Goal: Task Accomplishment & Management: Use online tool/utility

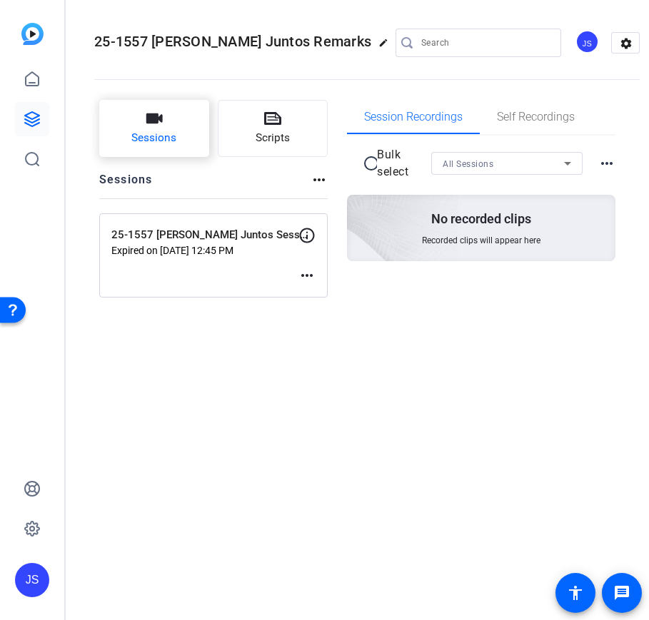
click at [170, 129] on button "Sessions" at bounding box center [154, 128] width 110 height 57
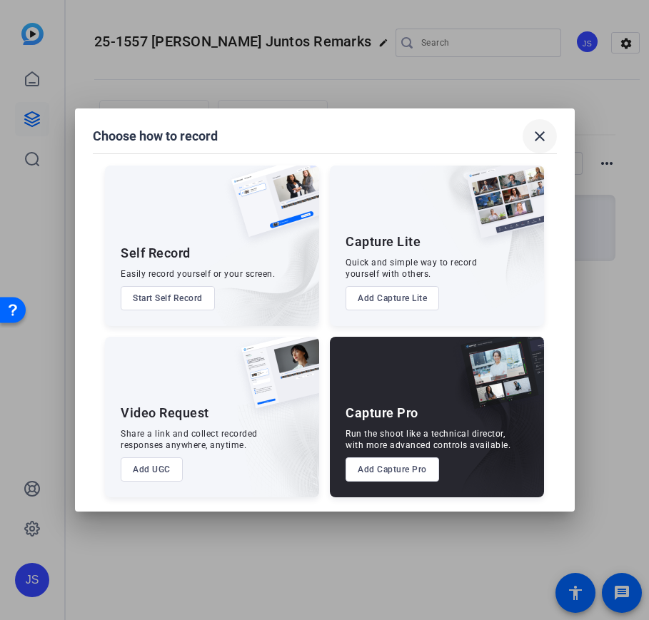
click at [536, 135] on mat-icon "close" at bounding box center [539, 136] width 17 height 17
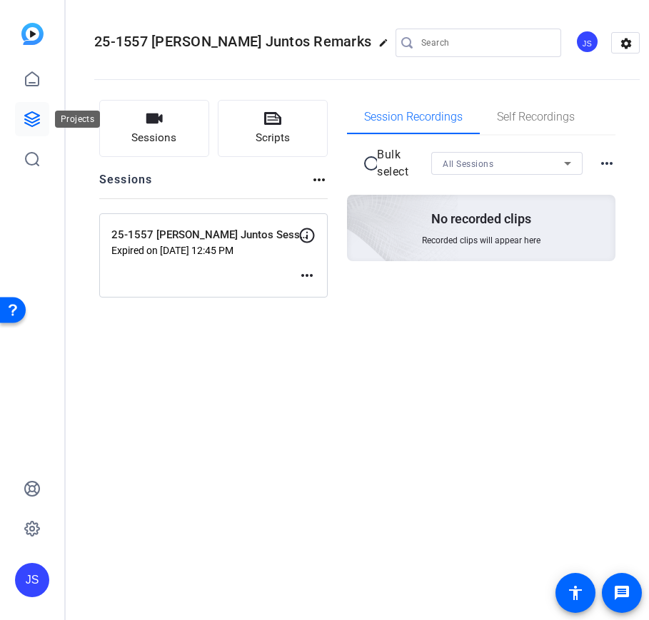
click at [33, 115] on icon at bounding box center [32, 119] width 17 height 17
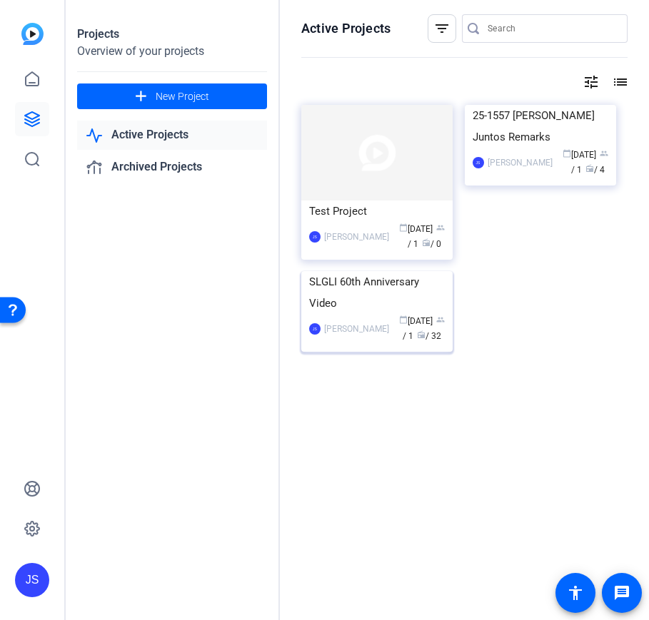
click at [352, 271] on img at bounding box center [376, 271] width 151 height 0
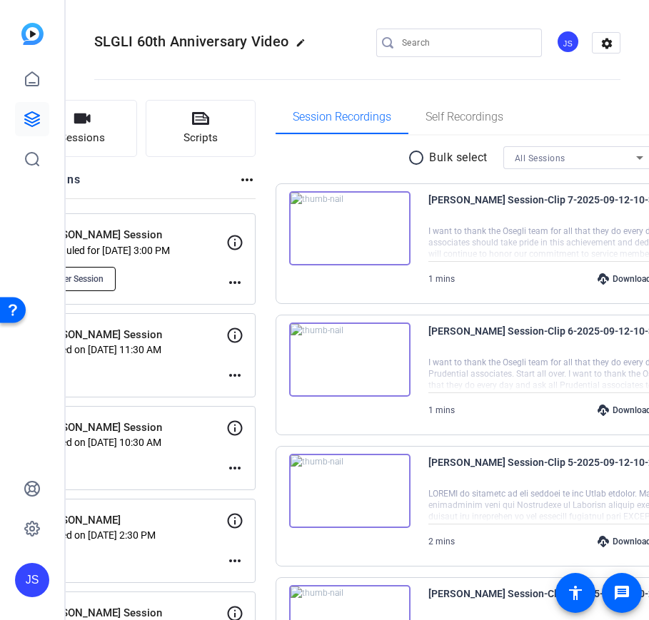
click at [103, 279] on span "Enter Session" at bounding box center [77, 278] width 52 height 11
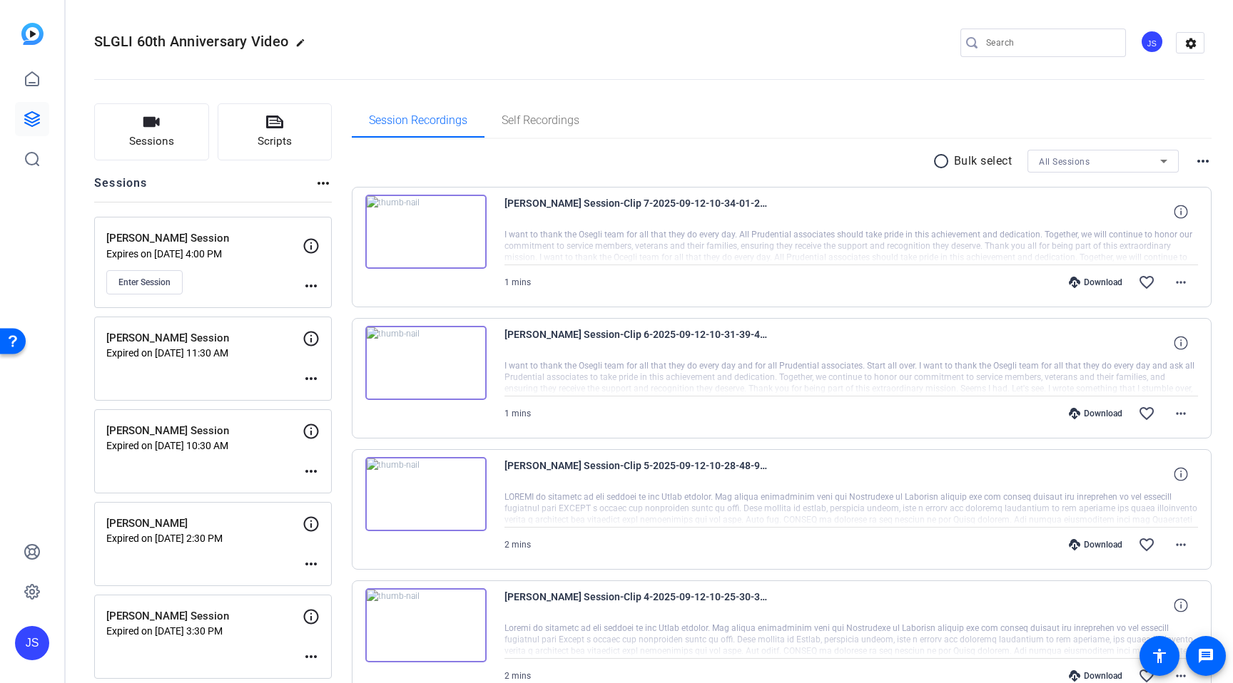
click at [216, 253] on p "Expires on [DATE] 4:00 PM" at bounding box center [204, 253] width 196 height 11
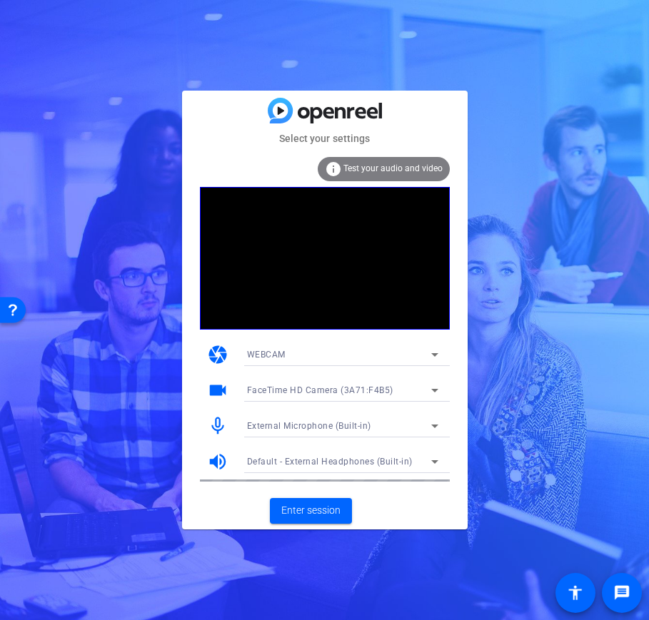
click at [396, 429] on div "External Microphone (Built-in)" at bounding box center [339, 426] width 184 height 18
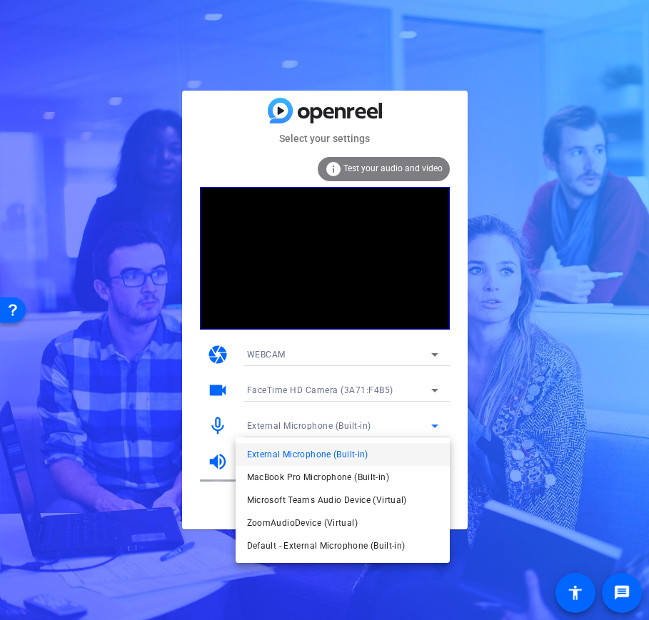
click at [422, 408] on div at bounding box center [324, 310] width 649 height 620
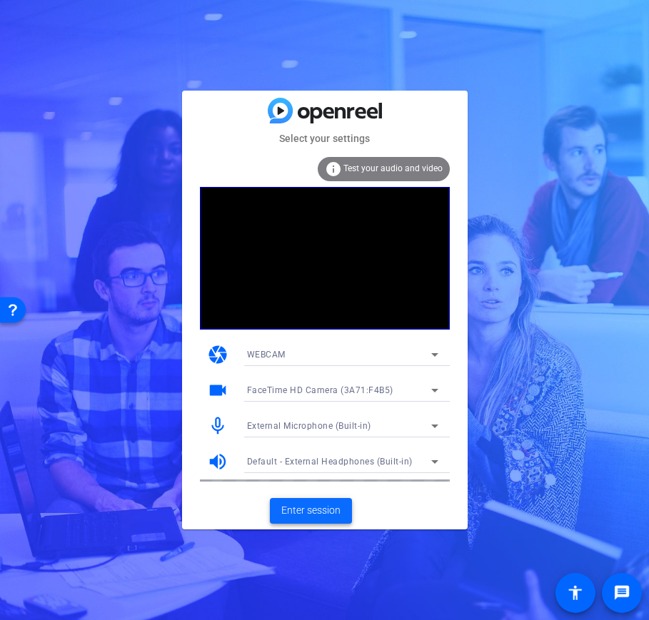
click at [307, 514] on span "Enter session" at bounding box center [310, 510] width 59 height 15
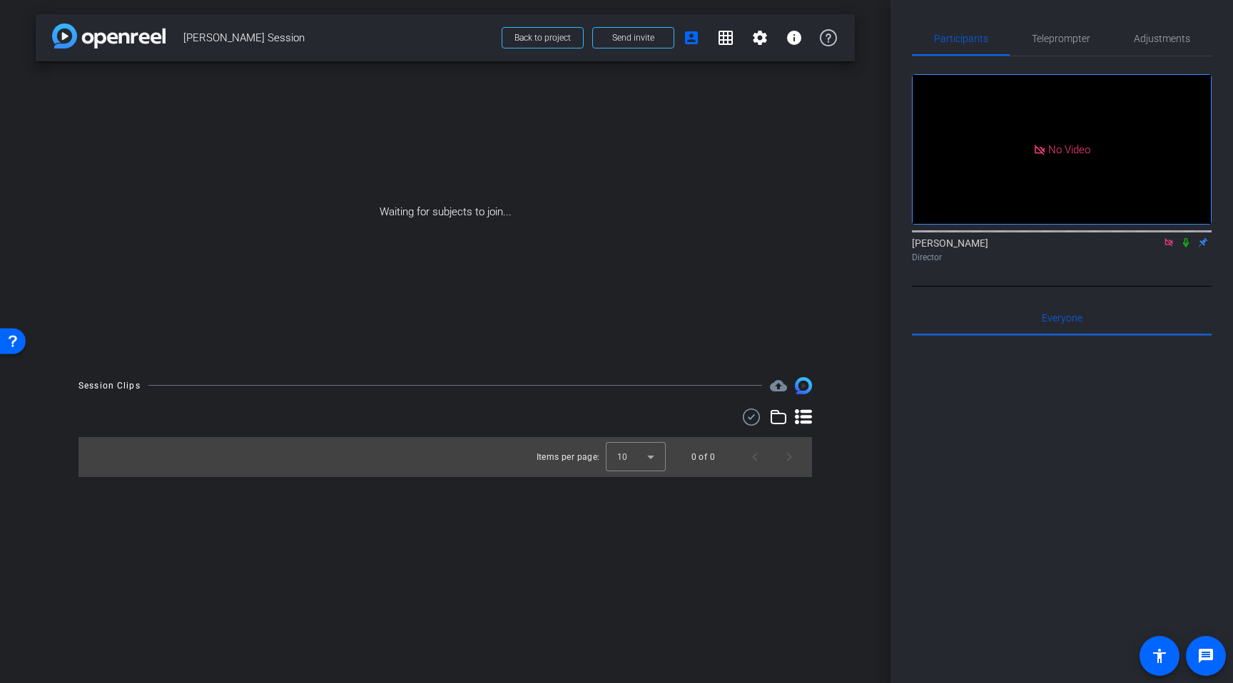
click at [648, 248] on icon at bounding box center [1185, 243] width 11 height 10
click at [648, 248] on icon at bounding box center [1168, 243] width 11 height 10
click at [648, 248] on icon at bounding box center [1151, 243] width 11 height 10
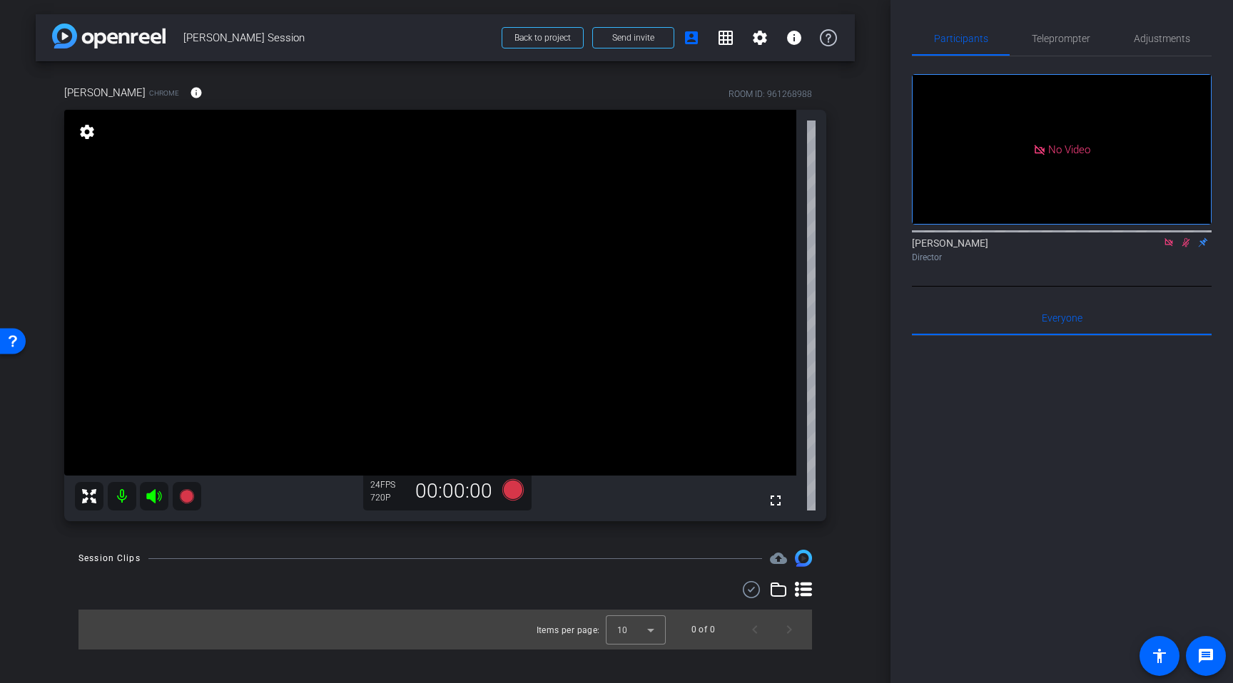
click at [648, 248] on icon at bounding box center [1186, 242] width 8 height 9
click at [648, 248] on icon at bounding box center [1168, 243] width 11 height 10
click at [648, 35] on span "Adjustments" at bounding box center [1162, 39] width 56 height 10
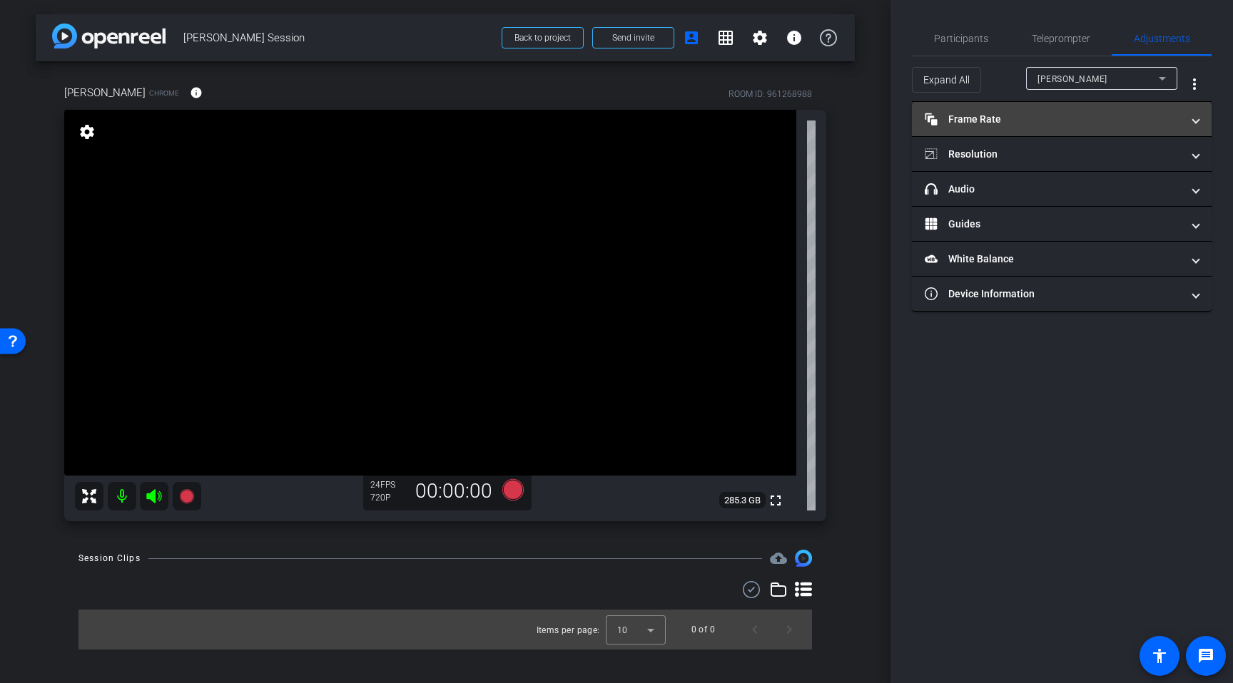
click at [648, 114] on mat-panel-title "Frame Rate Frame Rate" at bounding box center [1053, 119] width 257 height 15
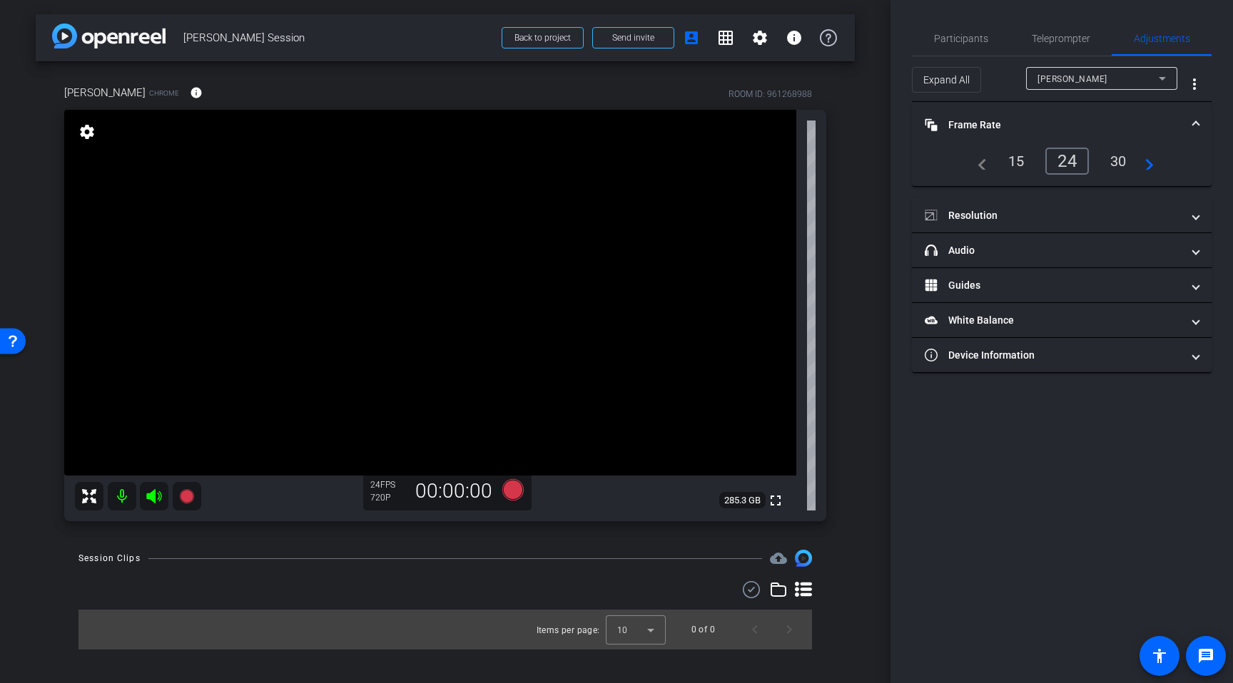
click at [648, 161] on div "30" at bounding box center [1118, 161] width 38 height 24
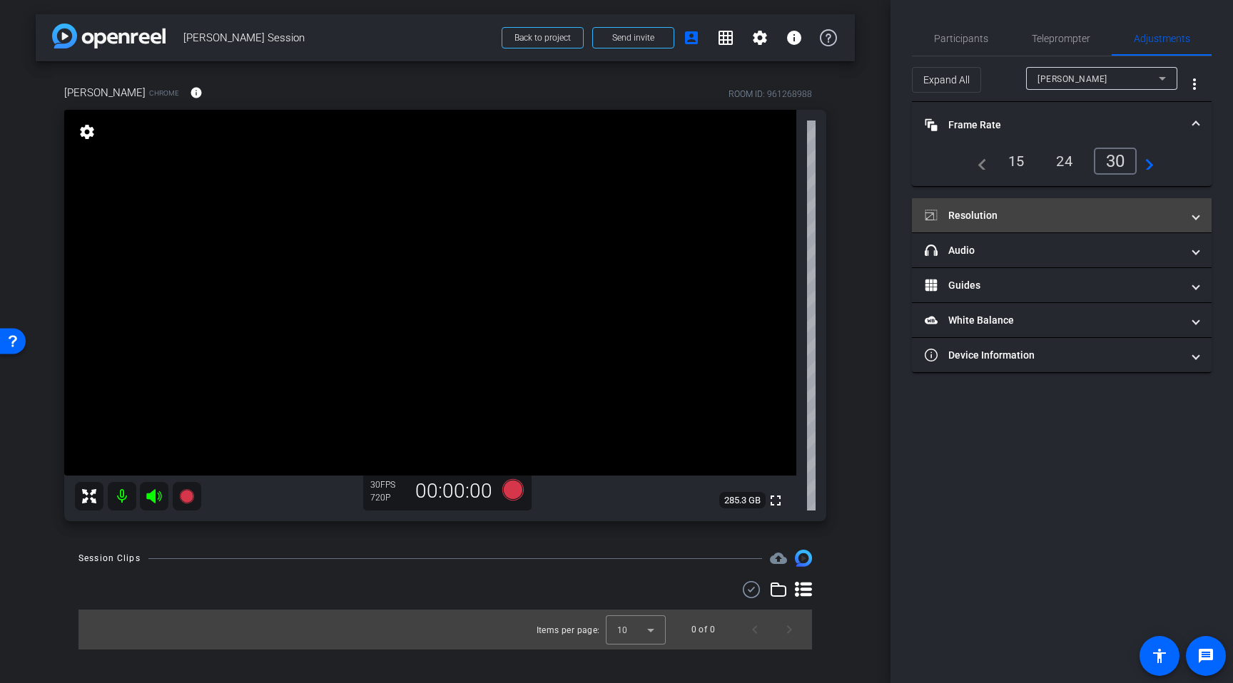
click at [648, 202] on mat-expansion-panel-header "Resolution" at bounding box center [1062, 215] width 300 height 34
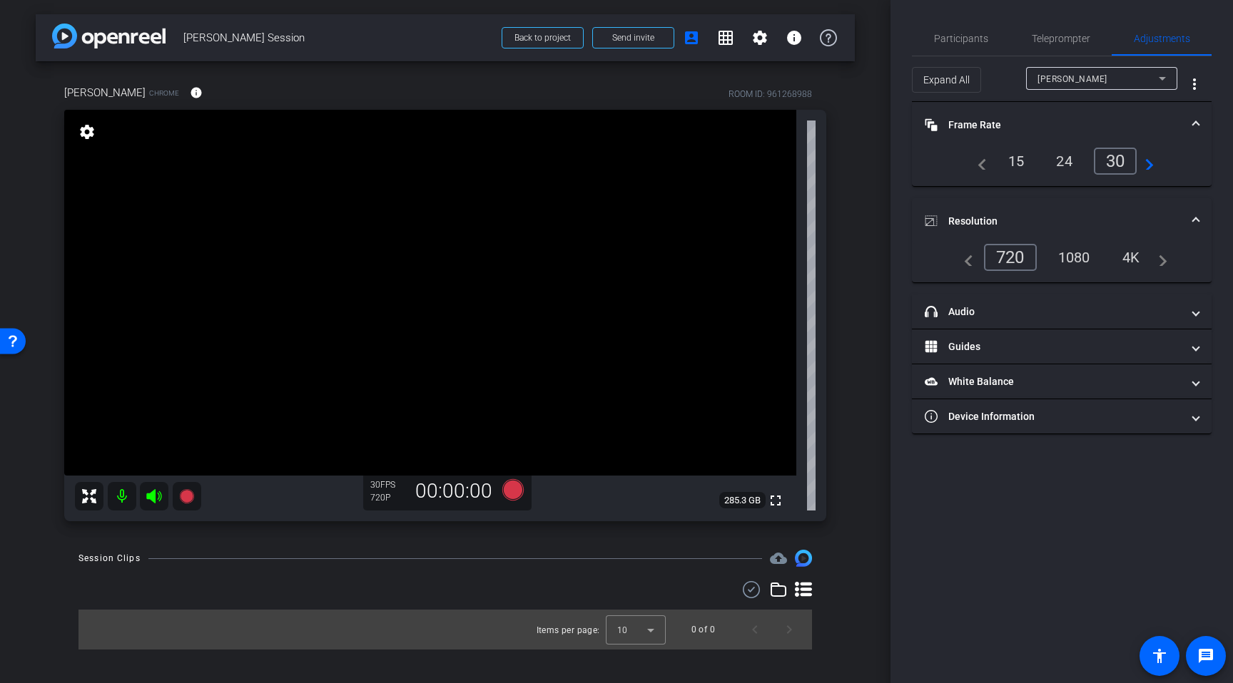
click at [648, 251] on div "1080" at bounding box center [1074, 257] width 54 height 24
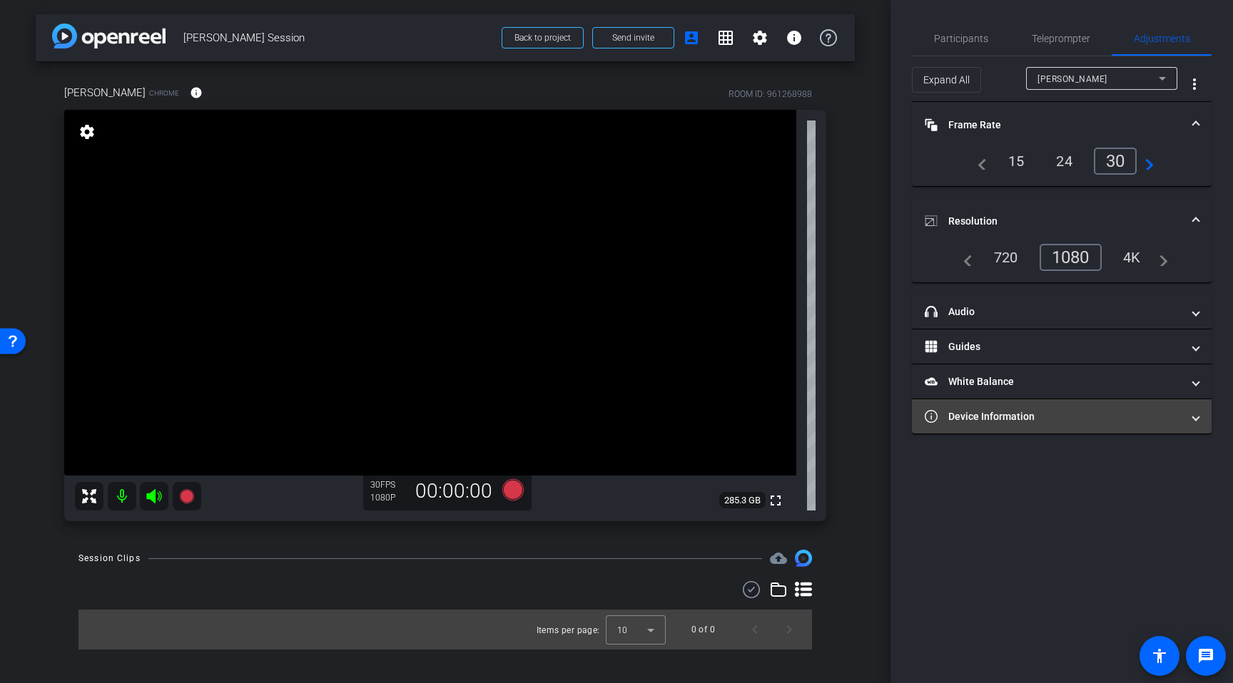
click at [648, 421] on mat-panel-title "Device Information" at bounding box center [1053, 417] width 257 height 15
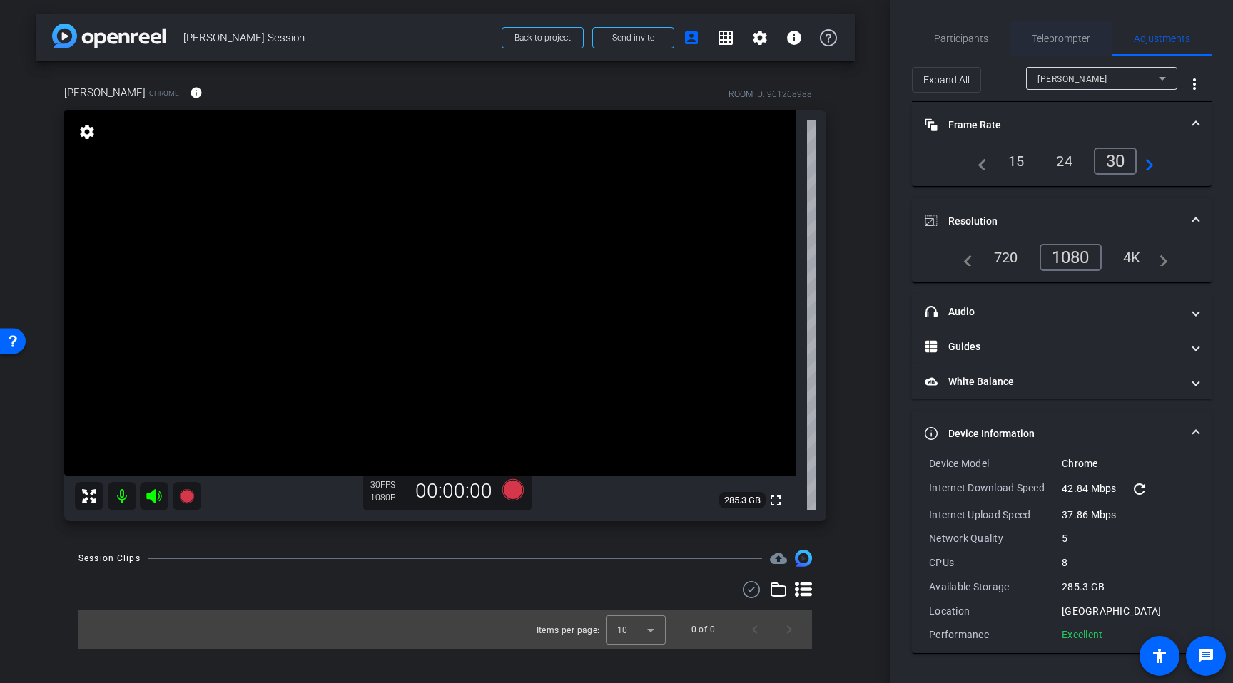
click at [648, 39] on span "Teleprompter" at bounding box center [1061, 39] width 59 height 10
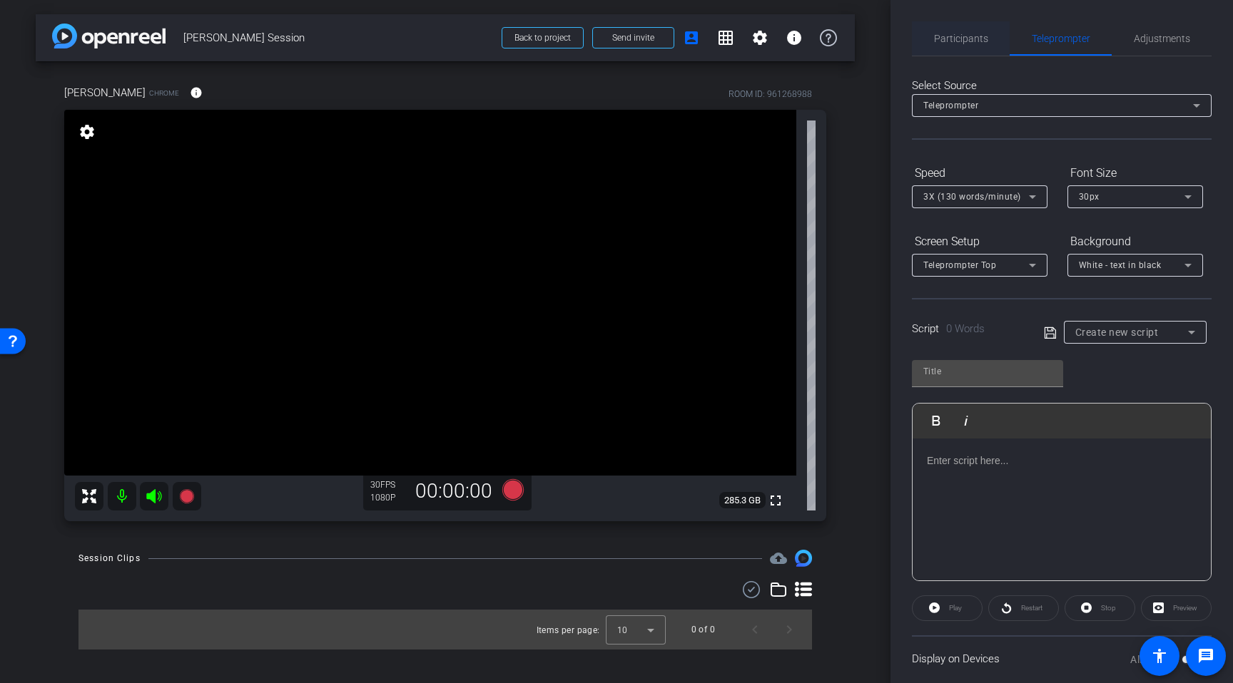
click at [648, 43] on span "Participants" at bounding box center [961, 39] width 54 height 10
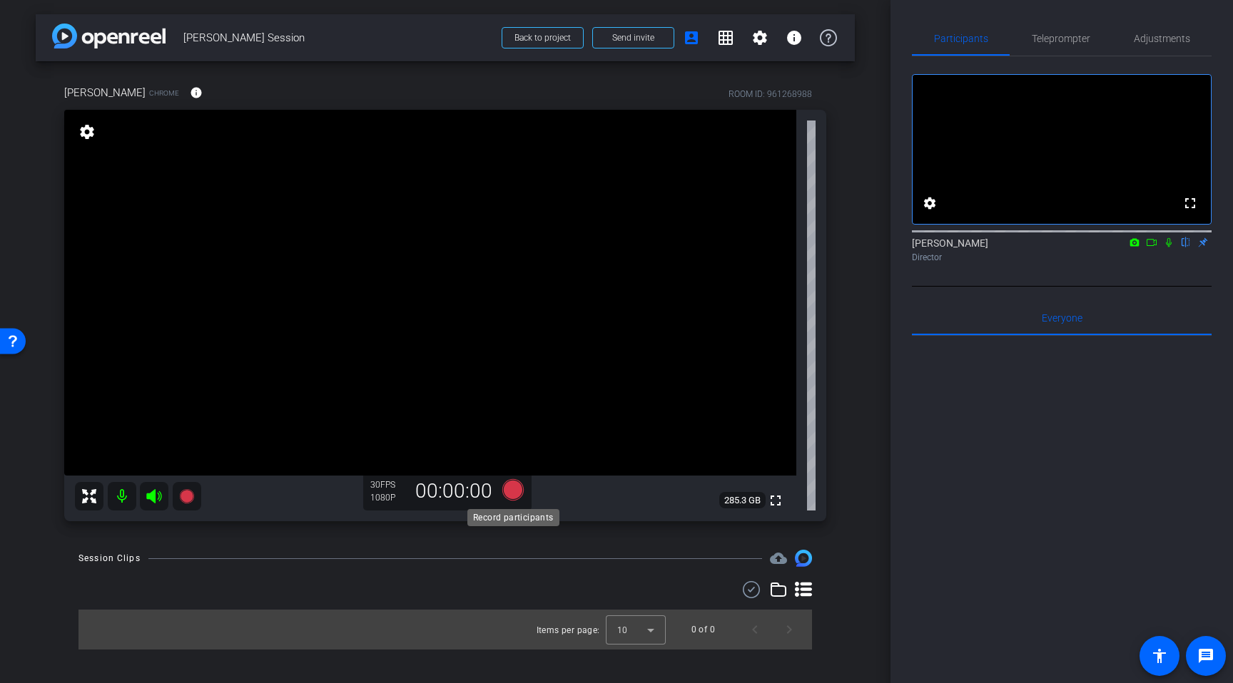
click at [514, 497] on icon at bounding box center [512, 489] width 21 height 21
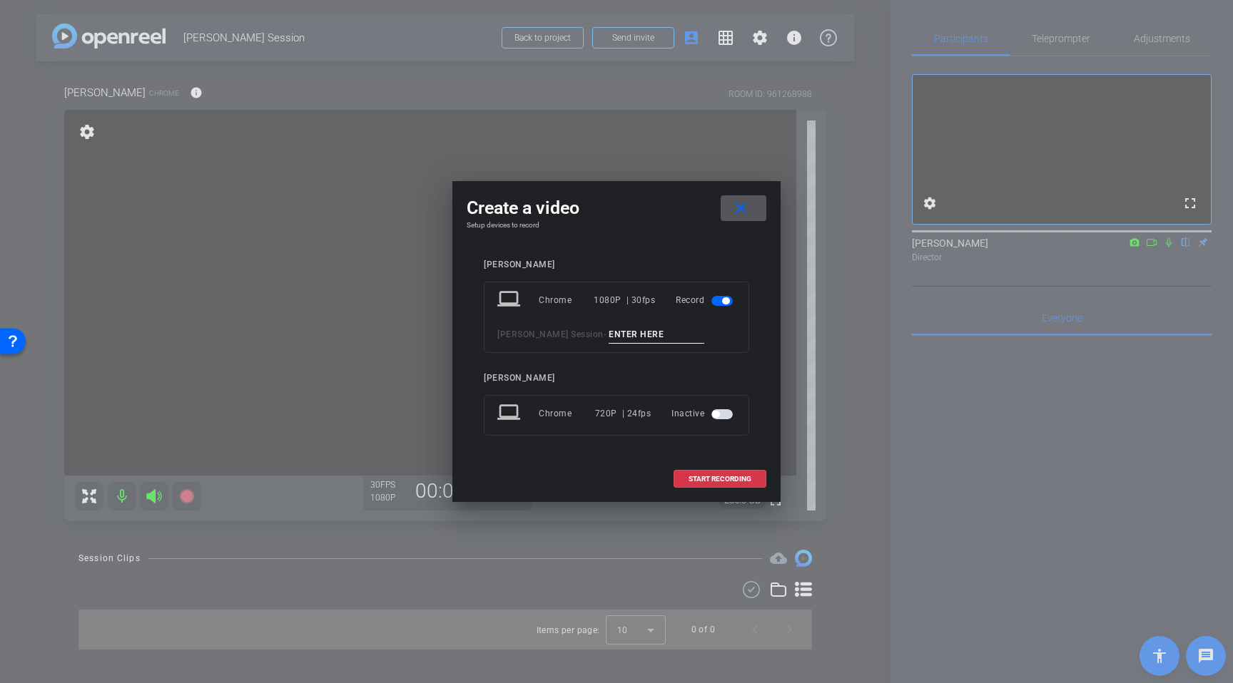
click at [625, 327] on input at bounding box center [657, 335] width 96 height 18
type input "Clip 1"
click at [648, 477] on span "START RECORDING" at bounding box center [719, 479] width 63 height 7
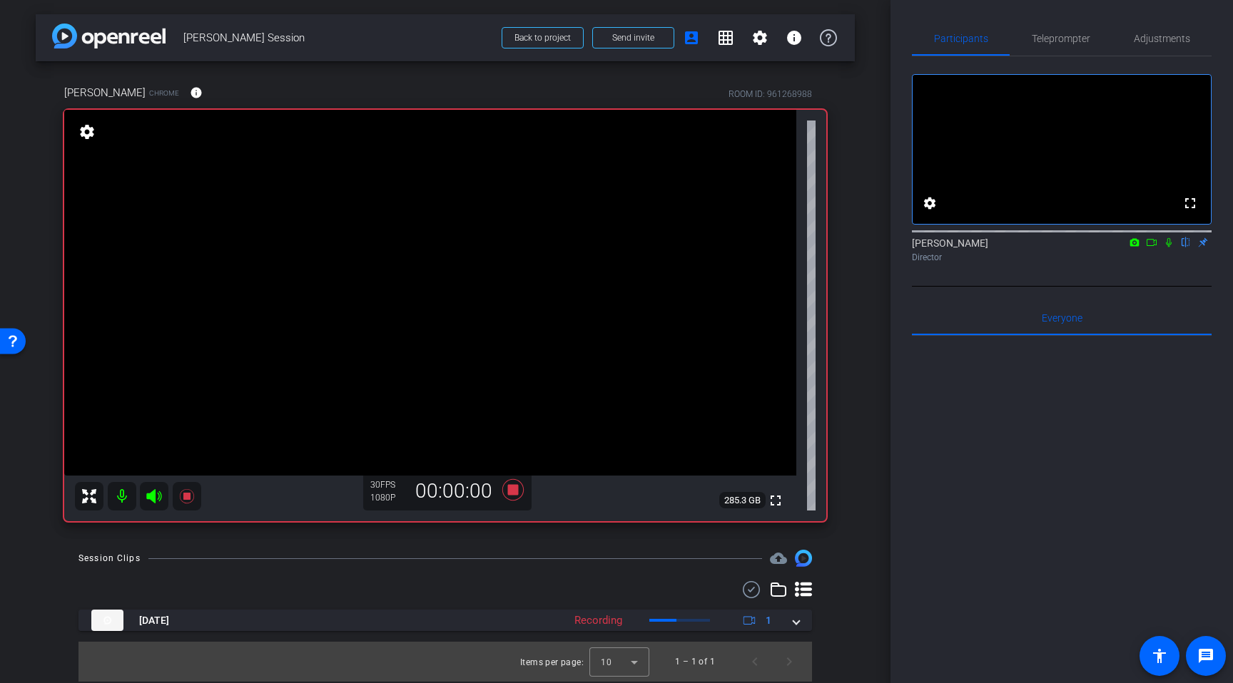
click at [155, 499] on icon at bounding box center [153, 496] width 15 height 14
click at [648, 248] on icon at bounding box center [1151, 243] width 11 height 10
click at [156, 501] on icon at bounding box center [154, 496] width 17 height 17
click at [189, 502] on icon at bounding box center [186, 496] width 17 height 17
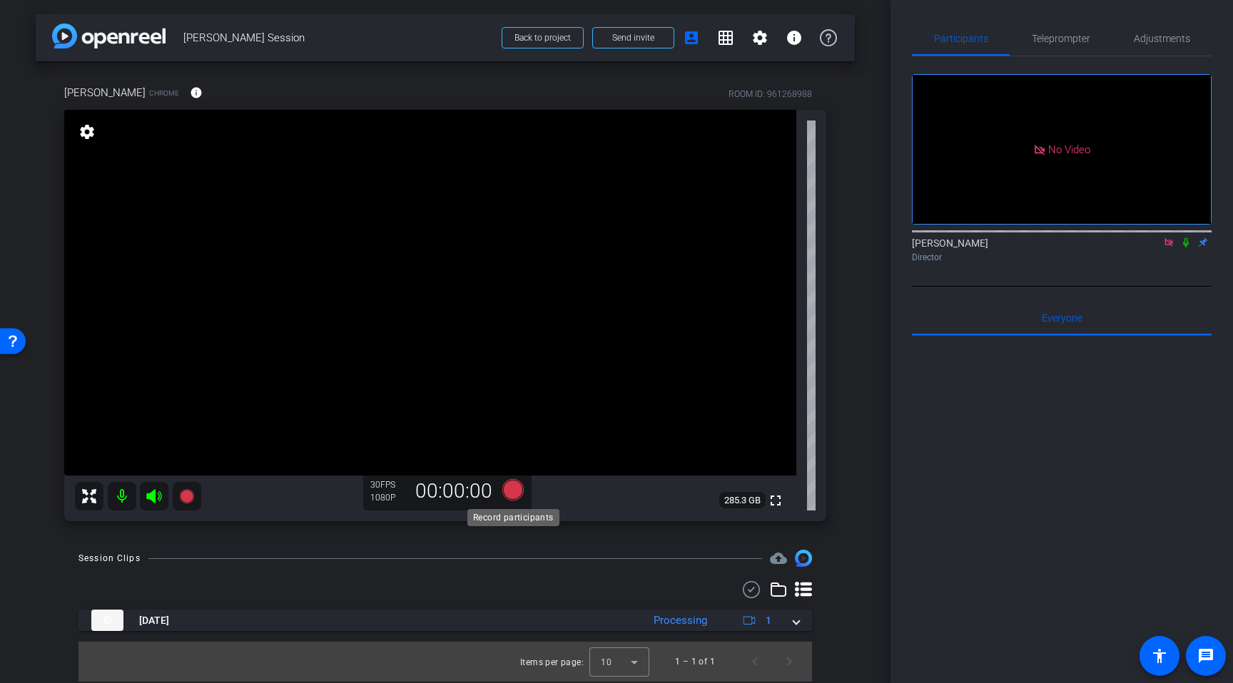
click at [519, 494] on icon at bounding box center [512, 489] width 21 height 21
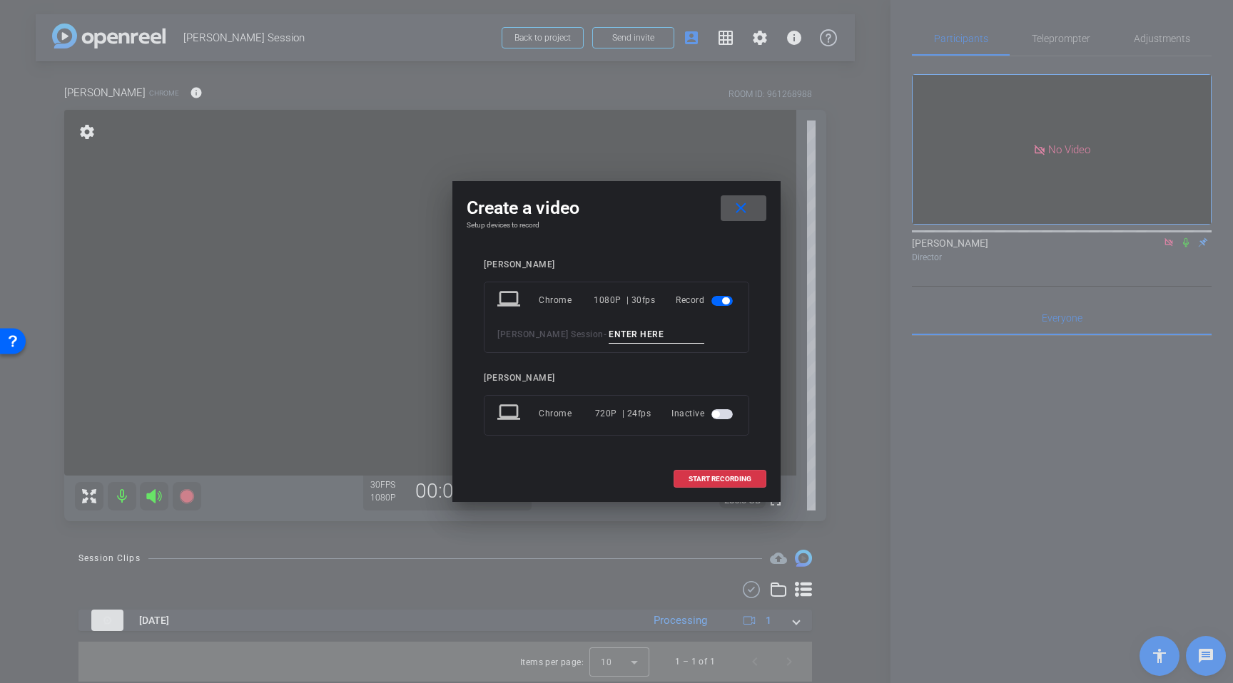
click at [619, 329] on input at bounding box center [657, 335] width 96 height 18
type input "Clip 2"
click at [648, 482] on span "START RECORDING" at bounding box center [719, 479] width 63 height 7
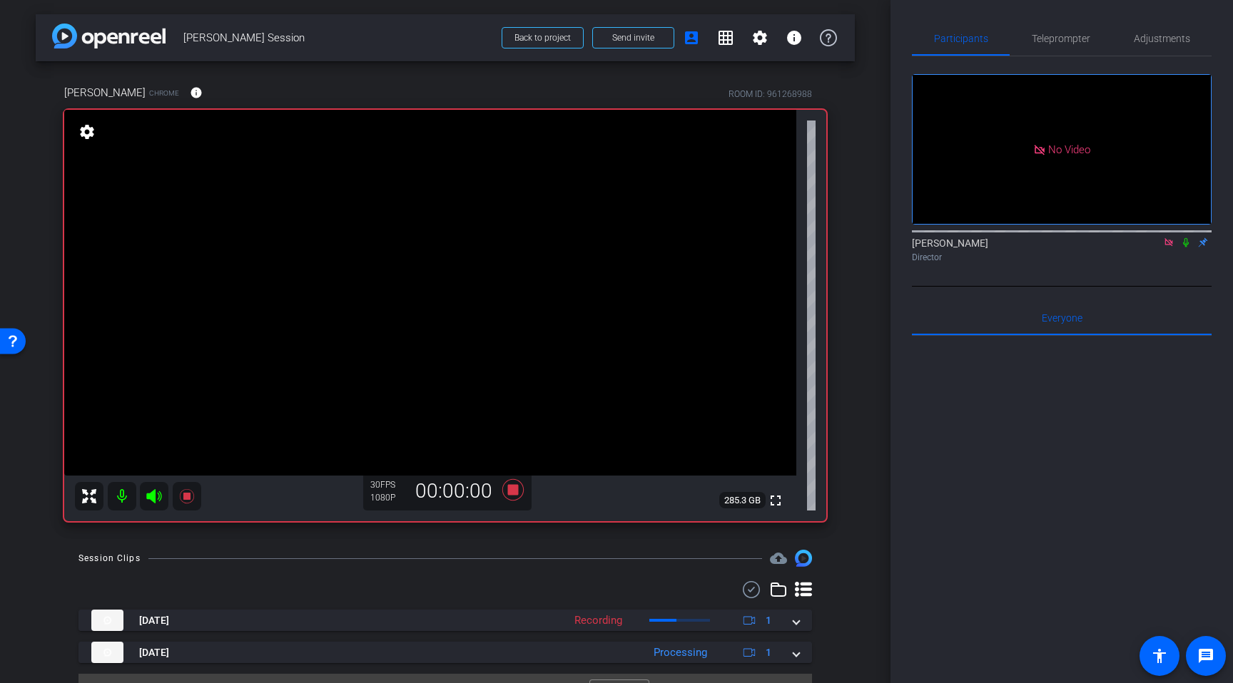
click at [151, 498] on icon at bounding box center [153, 496] width 15 height 14
click at [148, 499] on icon at bounding box center [154, 496] width 17 height 17
click at [183, 499] on icon at bounding box center [186, 496] width 14 height 14
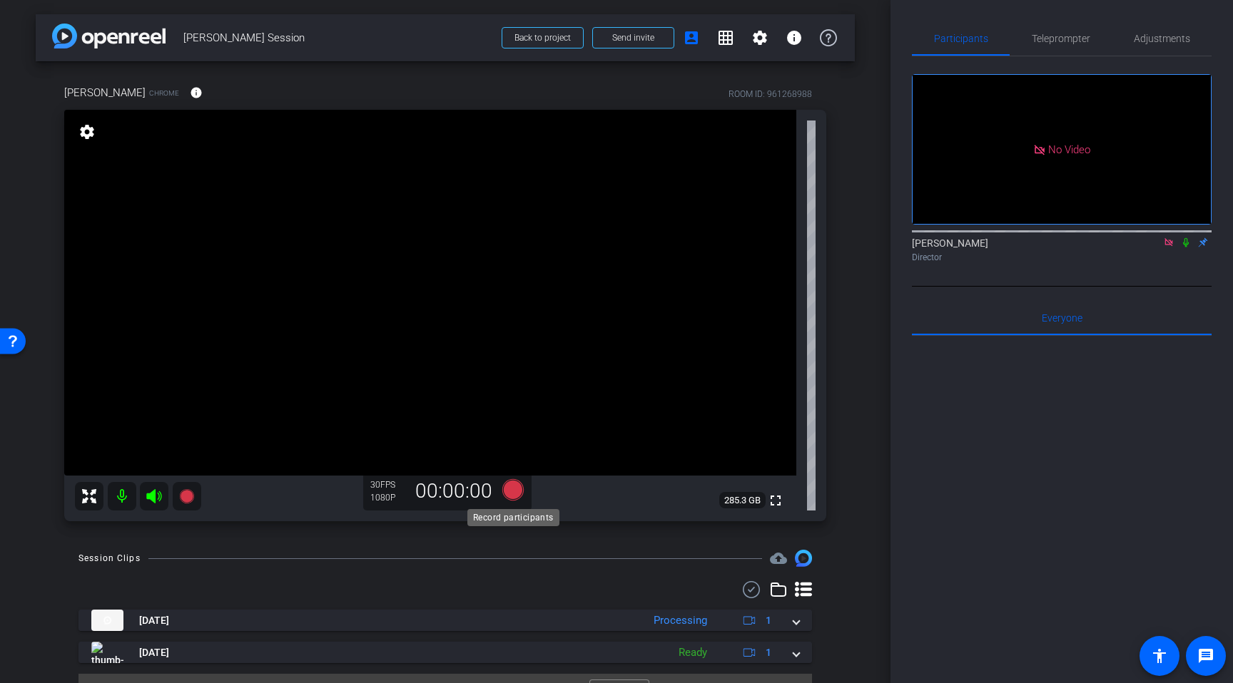
click at [511, 488] on icon at bounding box center [512, 489] width 21 height 21
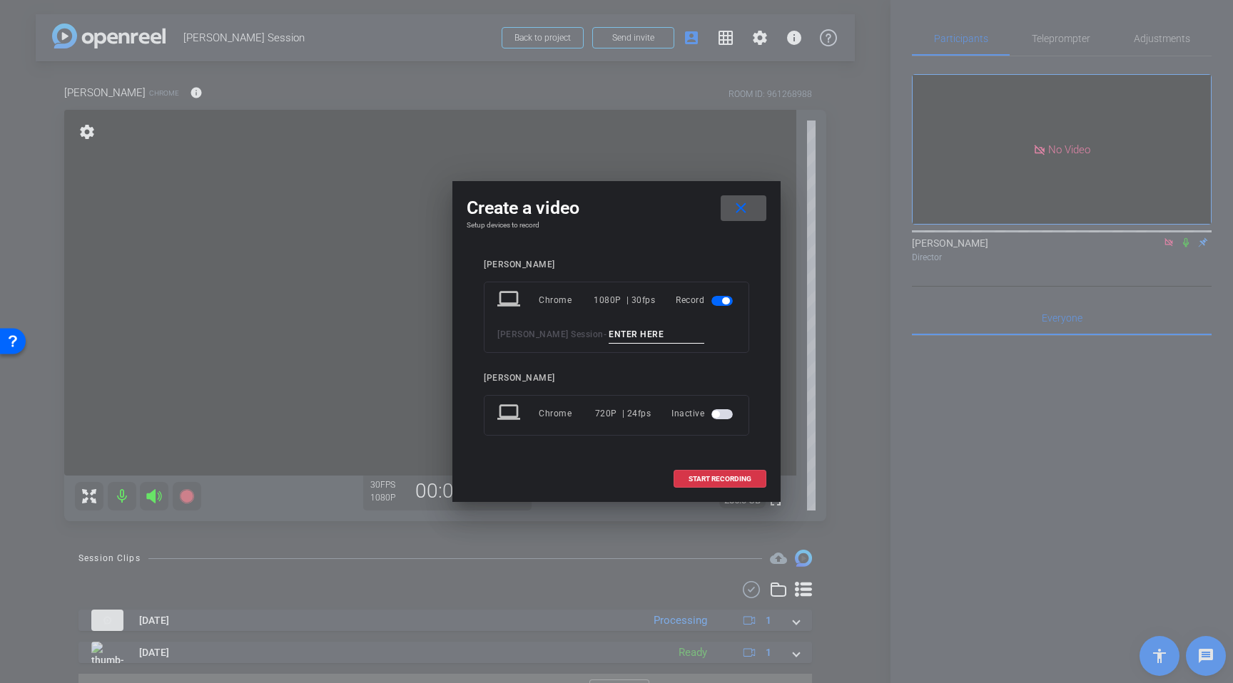
click at [641, 333] on input at bounding box center [657, 335] width 96 height 18
type input "Clip 3"
click at [648, 477] on span "START RECORDING" at bounding box center [719, 479] width 63 height 7
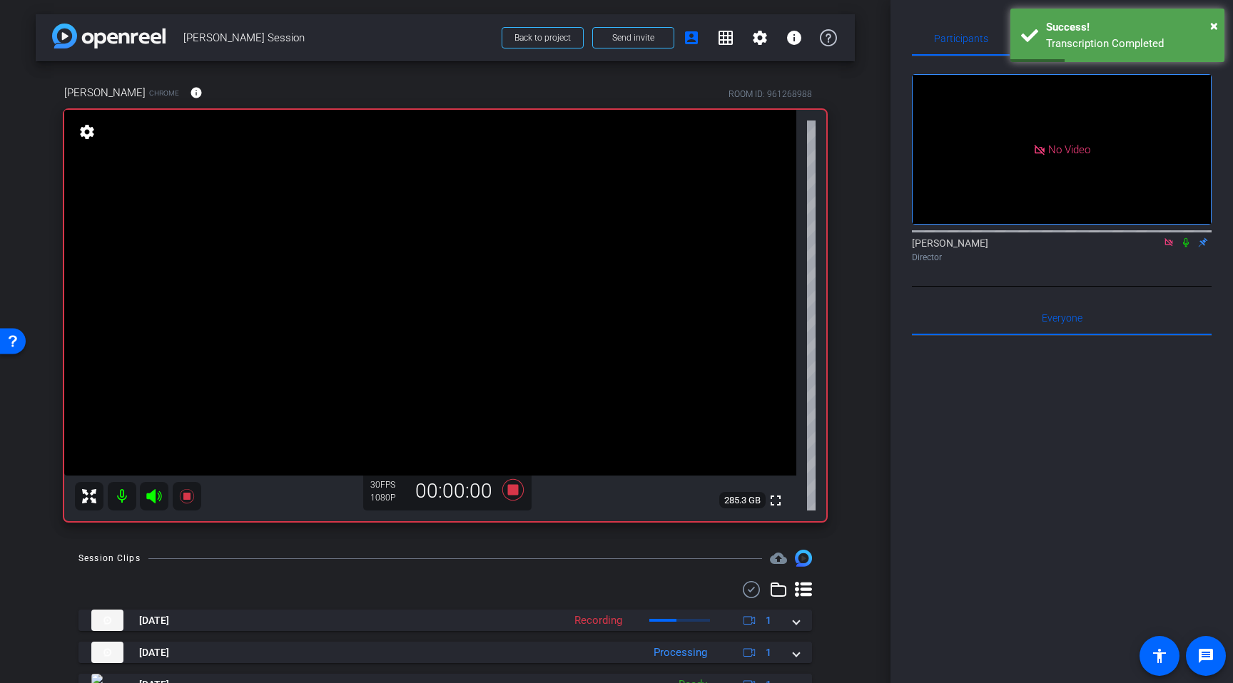
click at [151, 497] on icon at bounding box center [153, 496] width 15 height 14
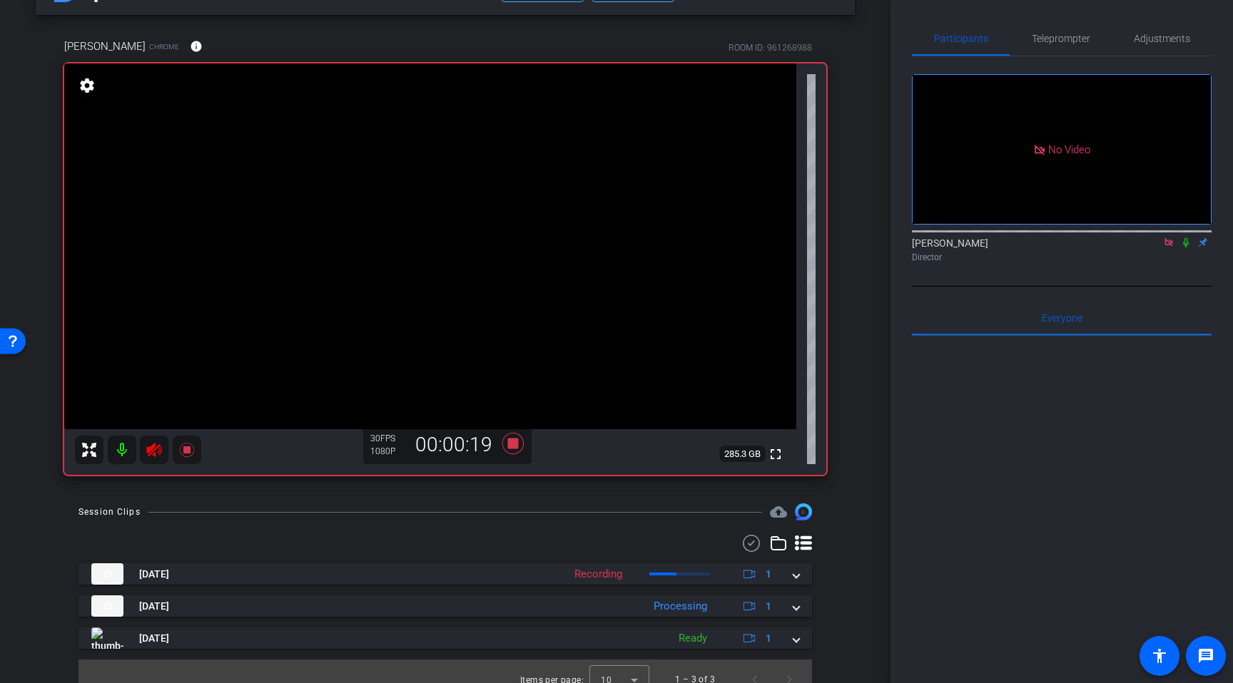
scroll to position [50, 0]
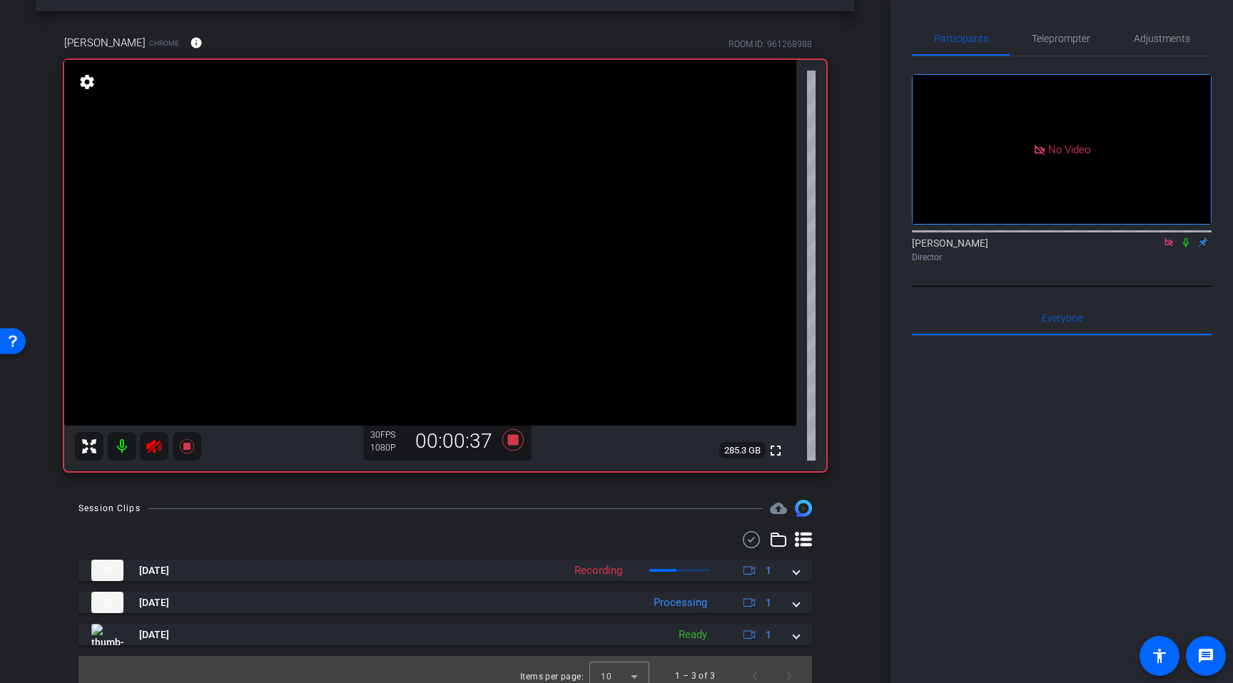
click at [151, 444] on icon at bounding box center [153, 446] width 15 height 14
click at [188, 447] on icon at bounding box center [186, 446] width 14 height 14
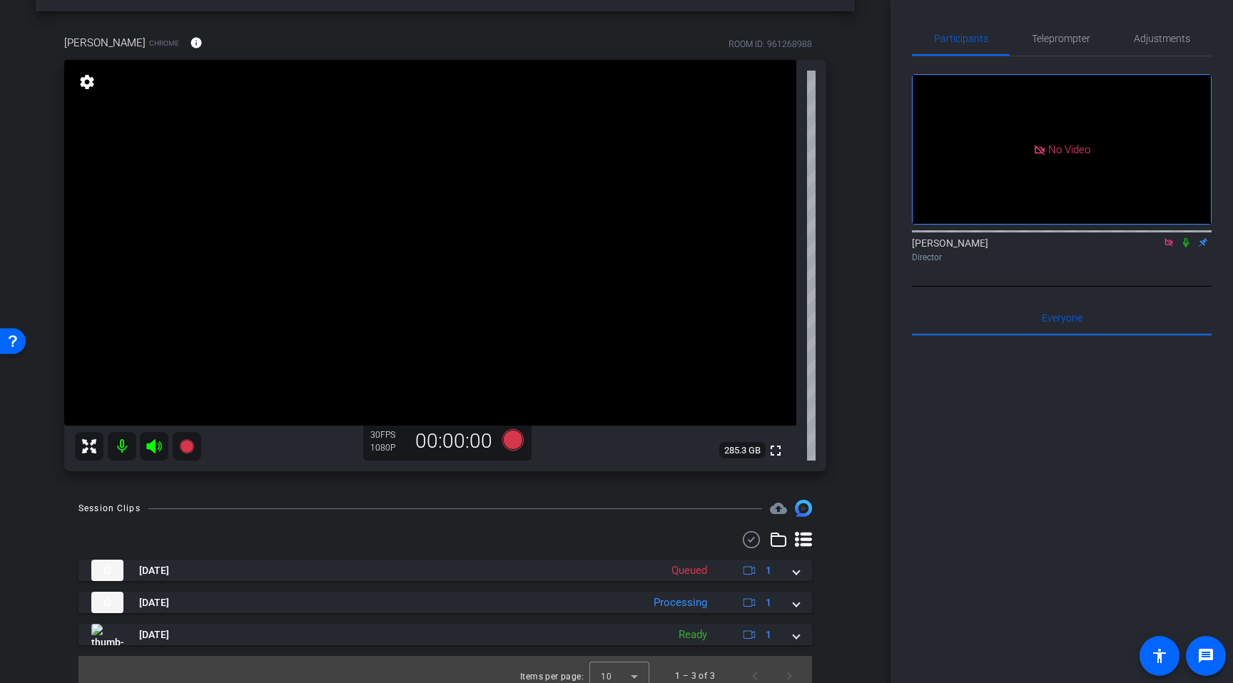
click at [648, 248] on icon at bounding box center [1168, 243] width 11 height 10
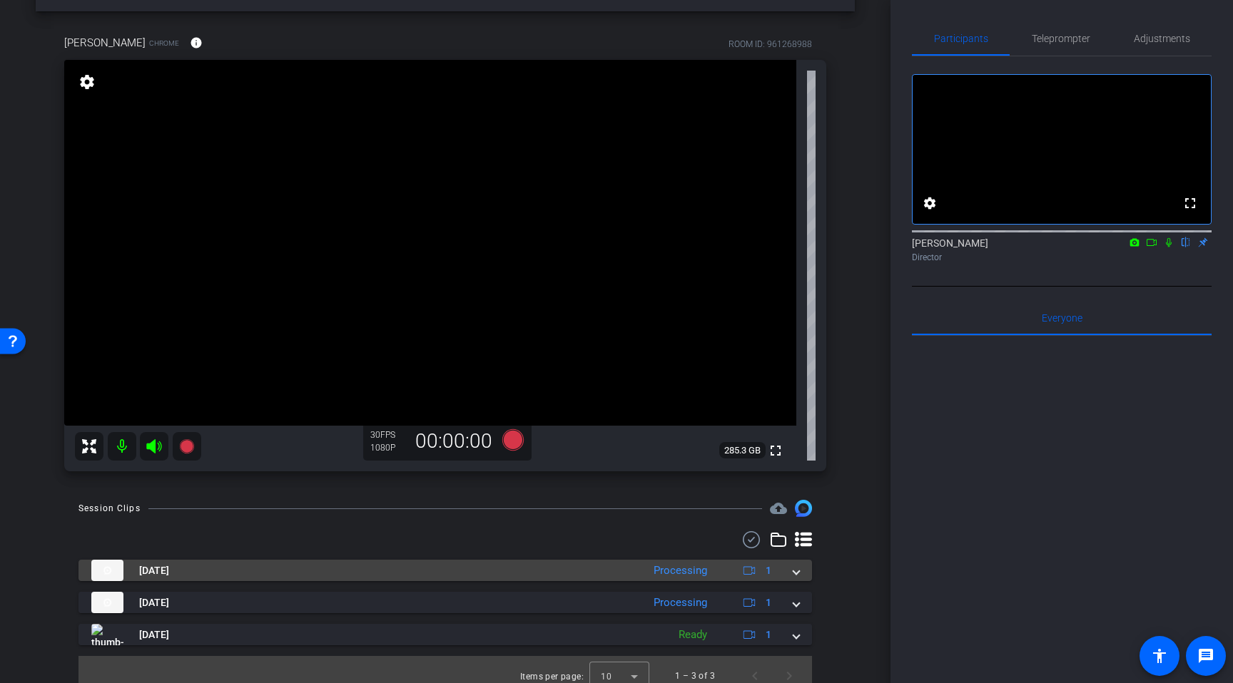
click at [648, 568] on span at bounding box center [796, 571] width 6 height 15
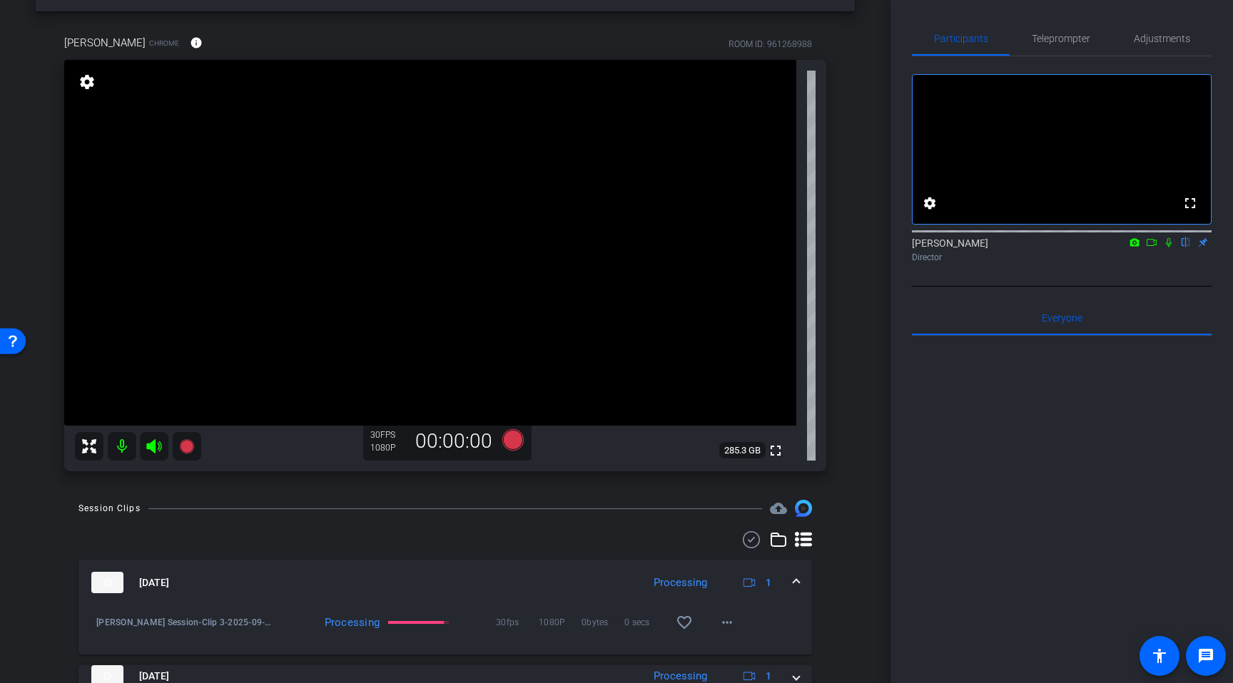
scroll to position [0, 0]
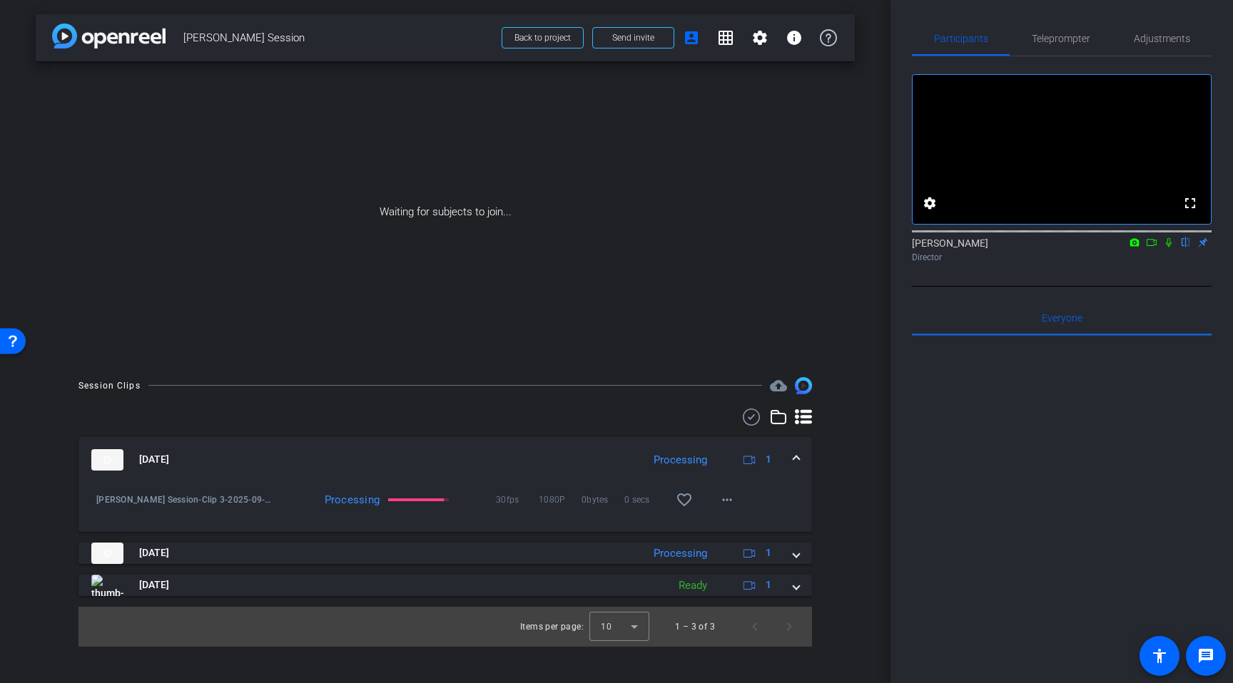
click at [648, 582] on span at bounding box center [796, 585] width 6 height 15
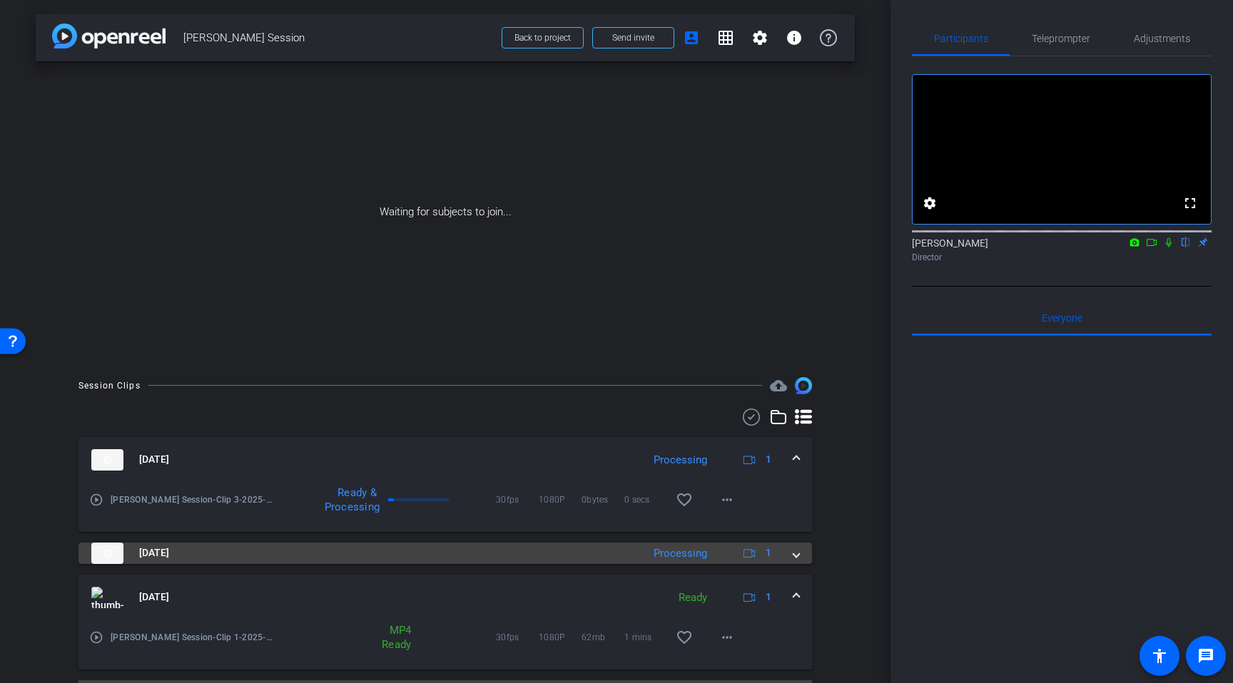
click at [648, 551] on span at bounding box center [796, 553] width 6 height 15
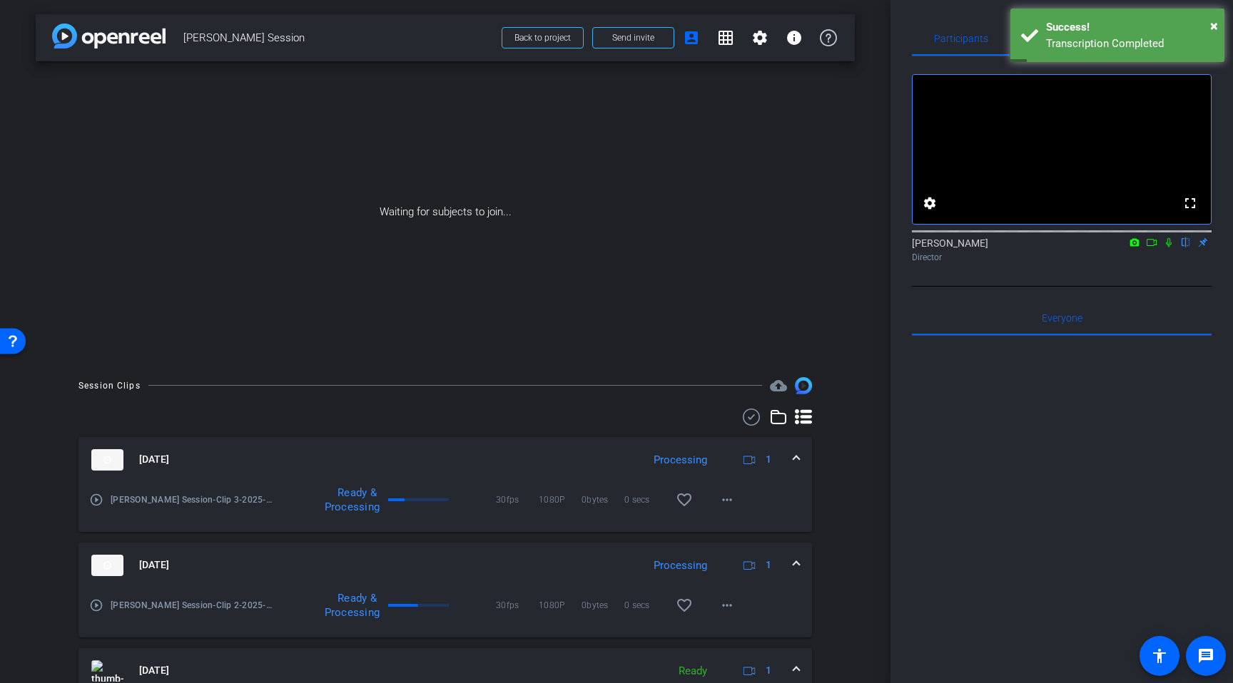
click at [648, 568] on div "[DATE] Processing 1" at bounding box center [442, 565] width 702 height 21
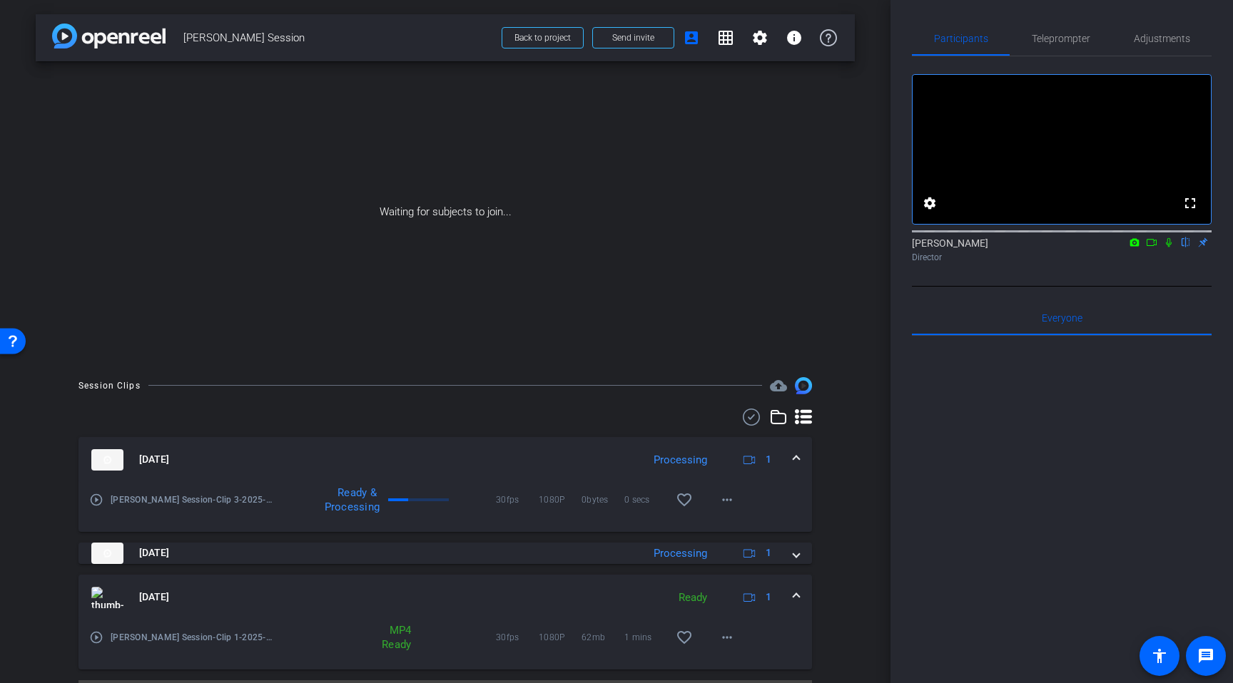
click at [648, 457] on span at bounding box center [796, 459] width 6 height 15
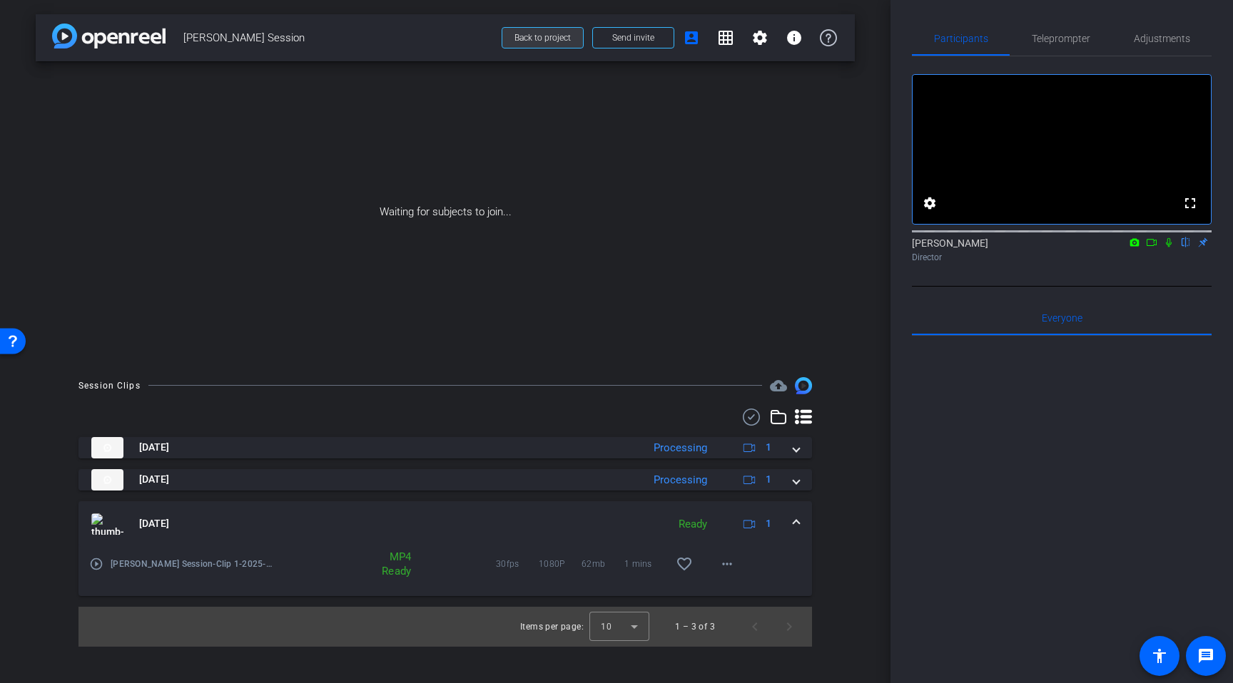
click at [576, 35] on span at bounding box center [542, 38] width 81 height 34
